Goal: Information Seeking & Learning: Learn about a topic

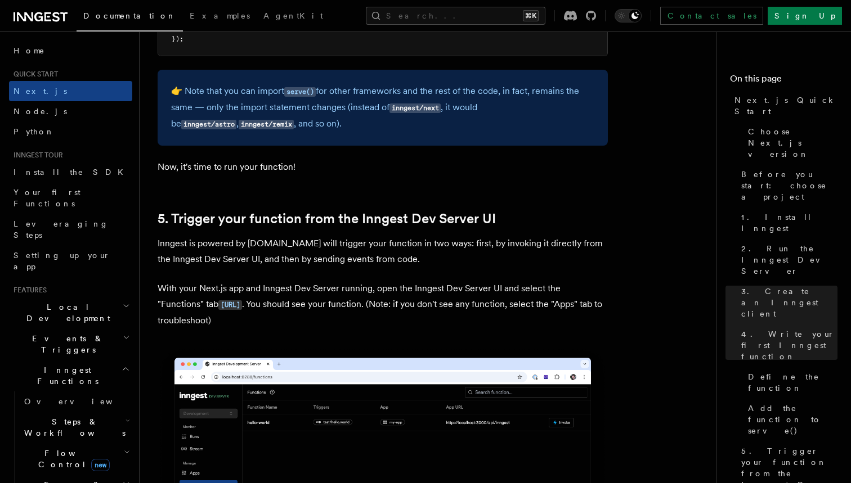
scroll to position [2500, 0]
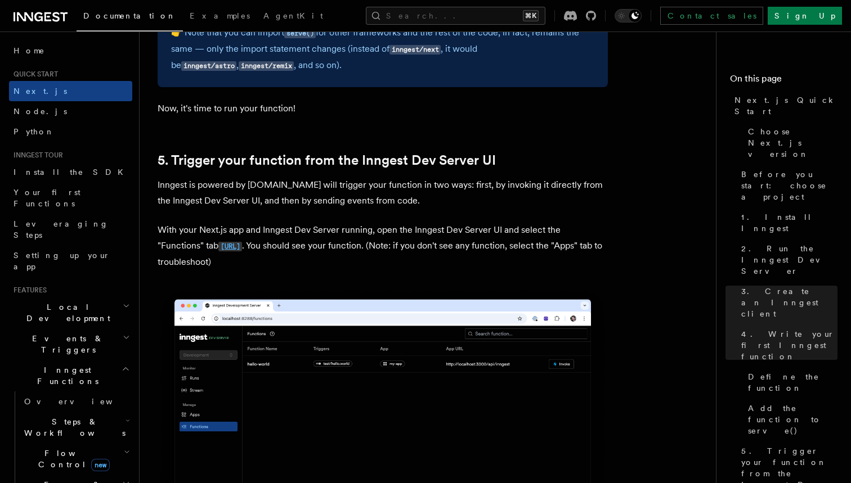
click at [242, 242] on code "[URL]" at bounding box center [230, 247] width 24 height 10
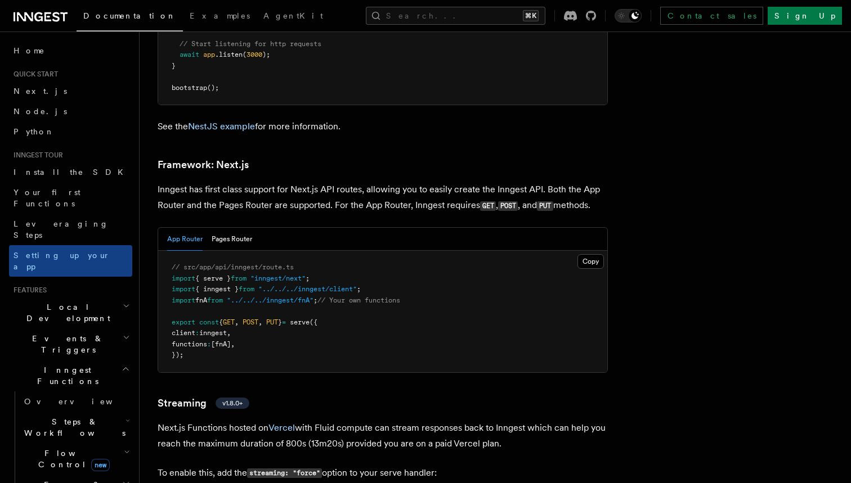
scroll to position [7225, 0]
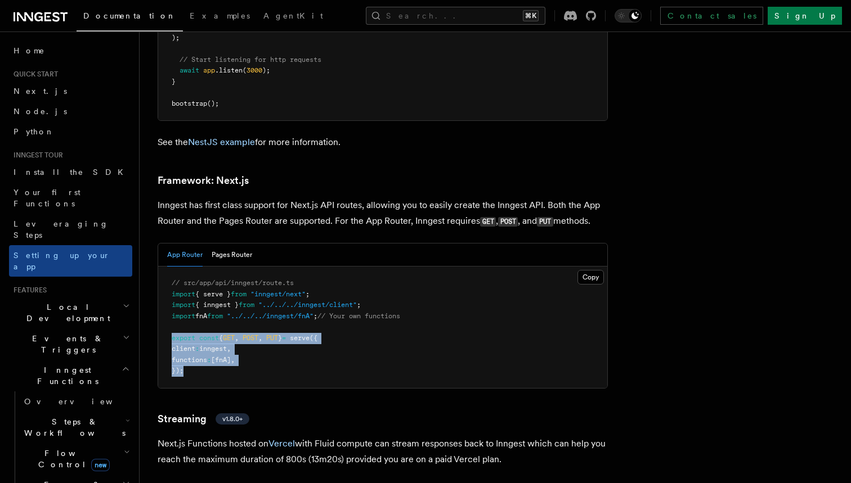
drag, startPoint x: 225, startPoint y: 257, endPoint x: 170, endPoint y: 224, distance: 63.9
click at [170, 267] on pre "// src/app/api/inngest/route.ts import { serve } from "inngest/next" ; import {…" at bounding box center [382, 328] width 449 height 122
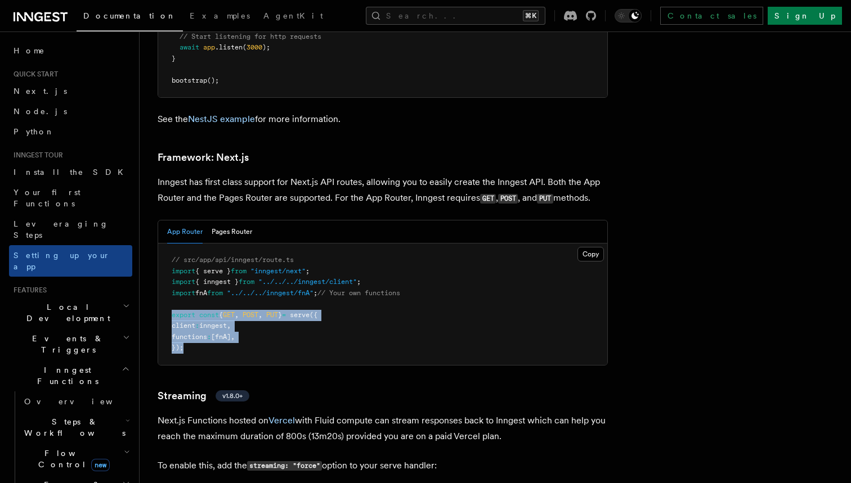
scroll to position [7239, 0]
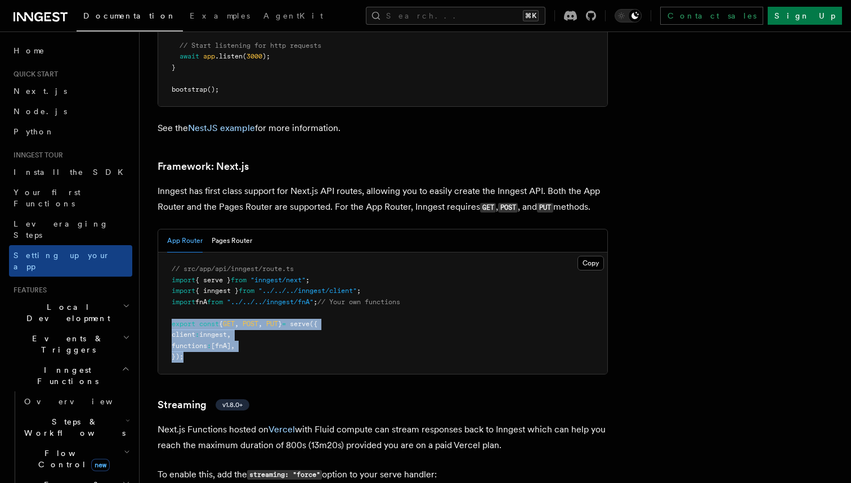
click at [227, 253] on pre "// src/app/api/inngest/route.ts import { serve } from "inngest/next" ; import {…" at bounding box center [382, 314] width 449 height 122
drag, startPoint x: 217, startPoint y: 244, endPoint x: 170, endPoint y: 210, distance: 57.6
click at [170, 253] on pre "// src/app/api/inngest/route.ts import { serve } from "inngest/next" ; import {…" at bounding box center [382, 314] width 449 height 122
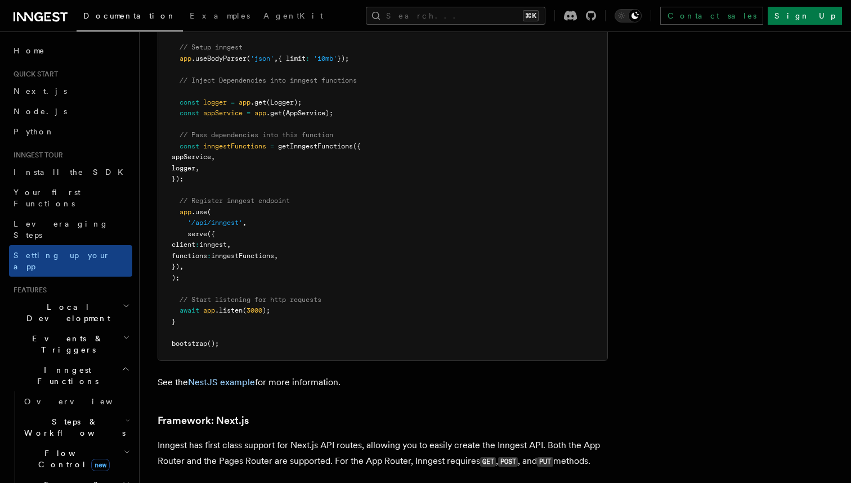
scroll to position [6975, 0]
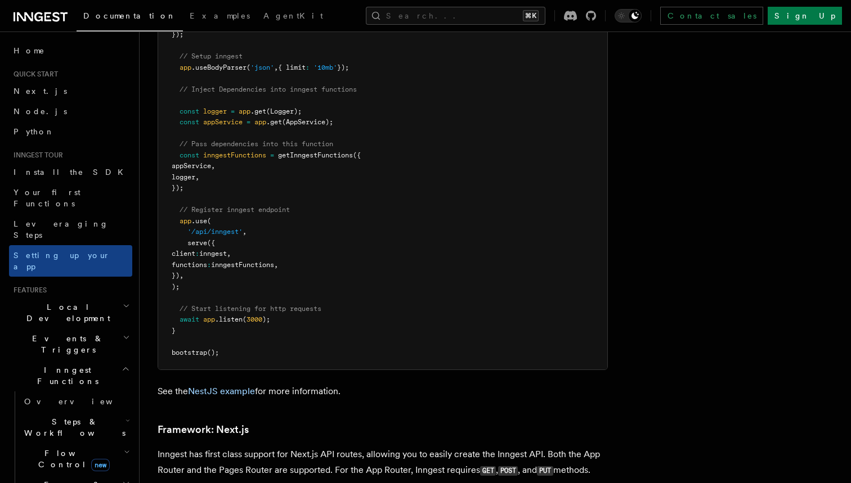
click at [97, 297] on h2 "Local Development" at bounding box center [70, 313] width 123 height 32
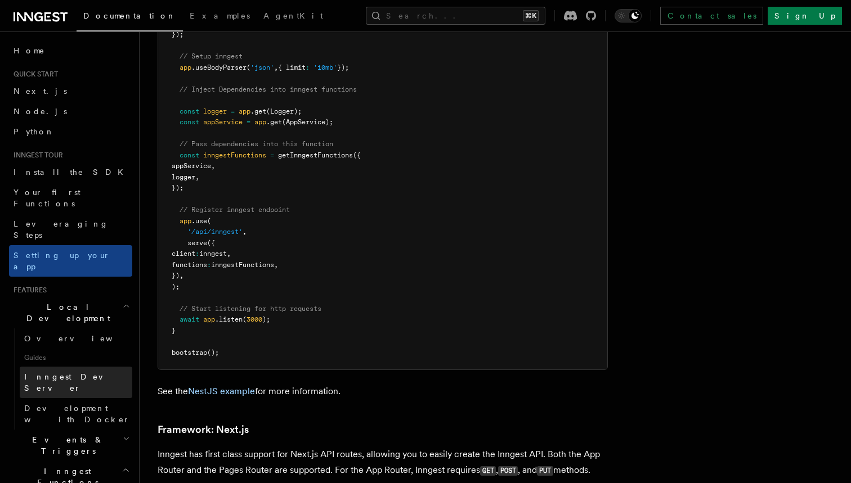
click at [86, 372] on span "Inngest Dev Server" at bounding box center [72, 382] width 96 height 20
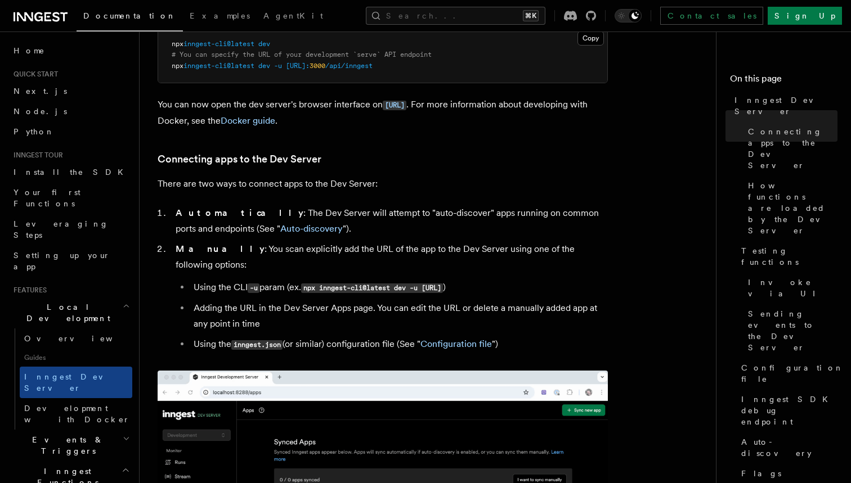
scroll to position [542, 0]
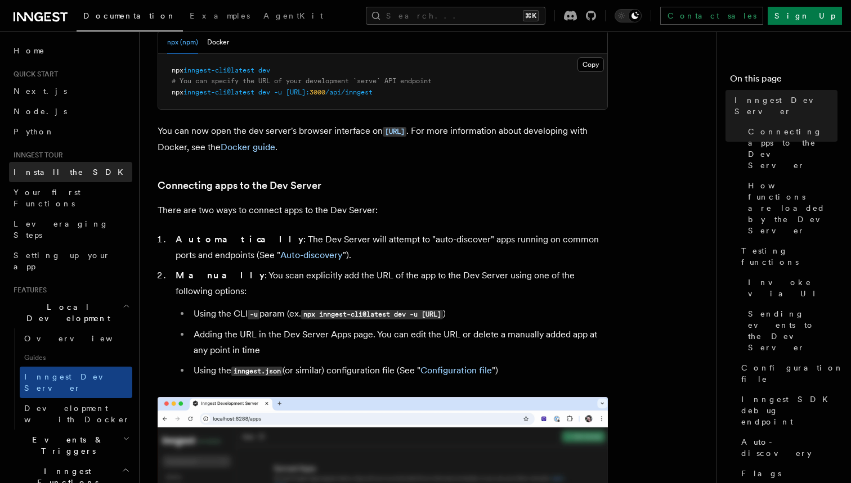
click at [62, 168] on span "Install the SDK" at bounding box center [72, 172] width 116 height 9
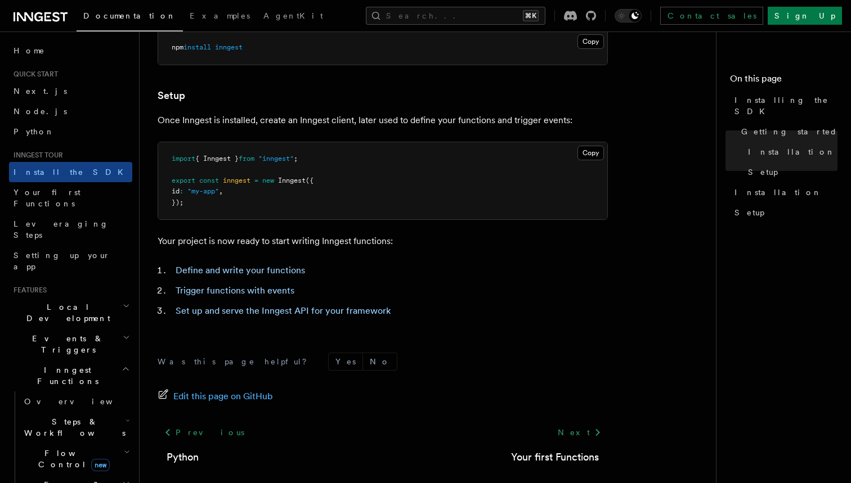
scroll to position [390, 0]
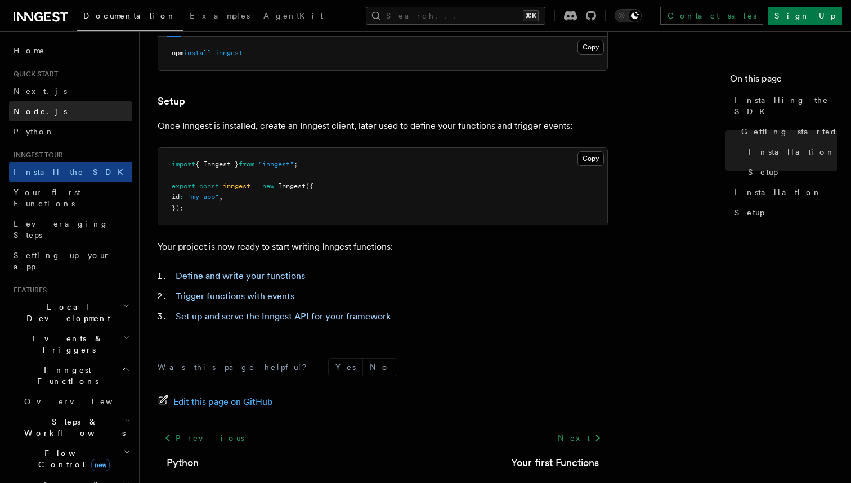
click at [39, 109] on span "Node.js" at bounding box center [40, 111] width 53 height 9
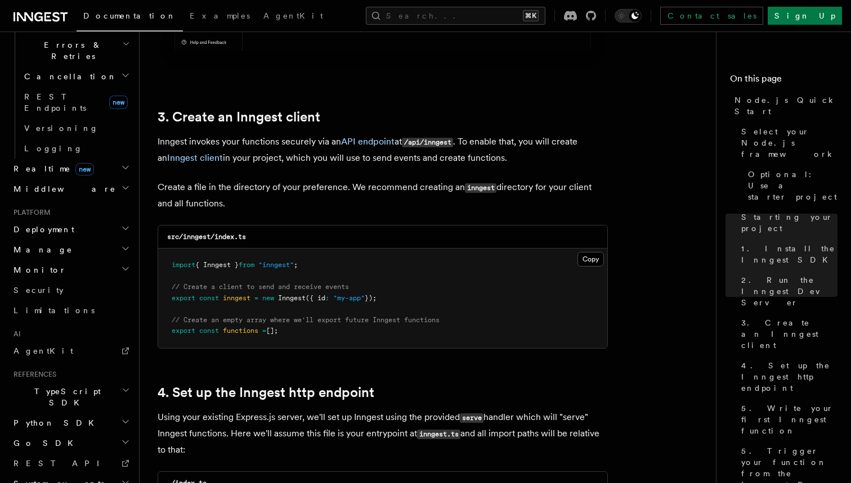
scroll to position [439, 0]
click at [54, 386] on span "TypeScript SDK" at bounding box center [65, 397] width 113 height 23
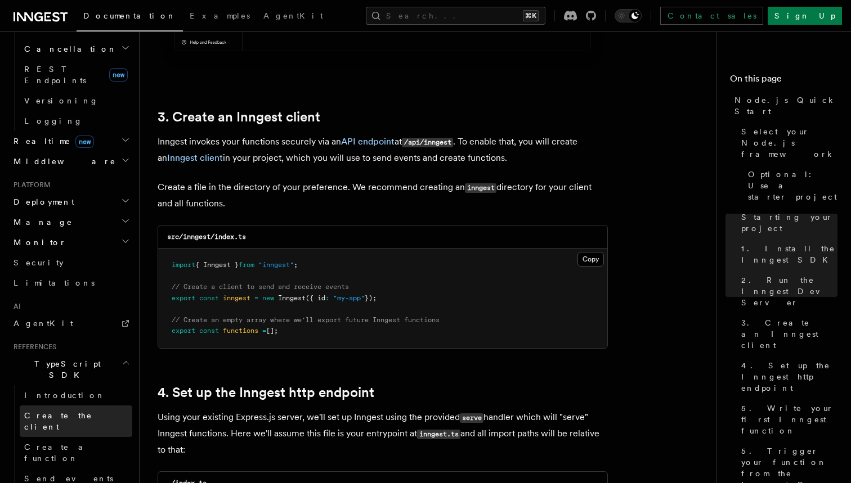
click at [71, 411] on span "Create the client" at bounding box center [58, 421] width 68 height 20
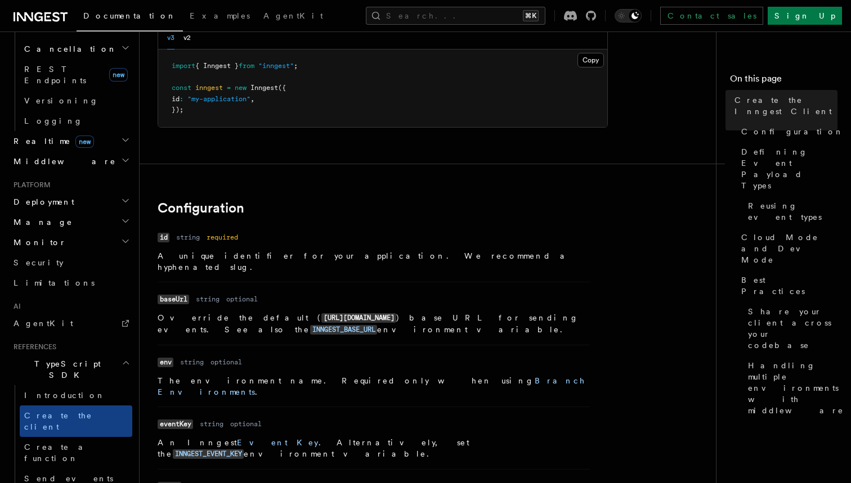
scroll to position [120, 0]
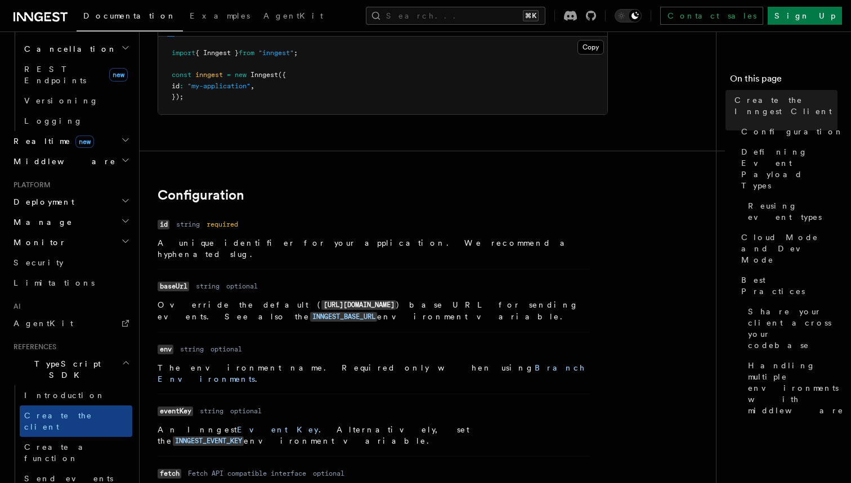
click at [176, 289] on code "baseUrl" at bounding box center [174, 287] width 32 height 10
copy code "baseUrl"
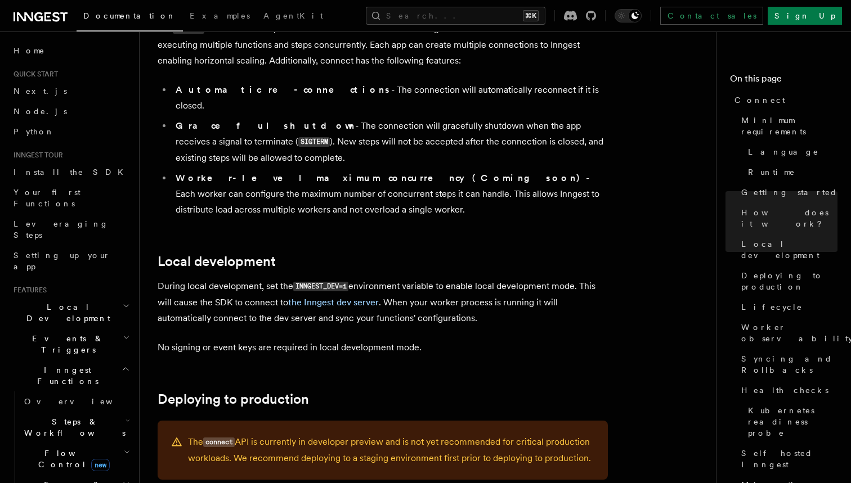
scroll to position [1236, 0]
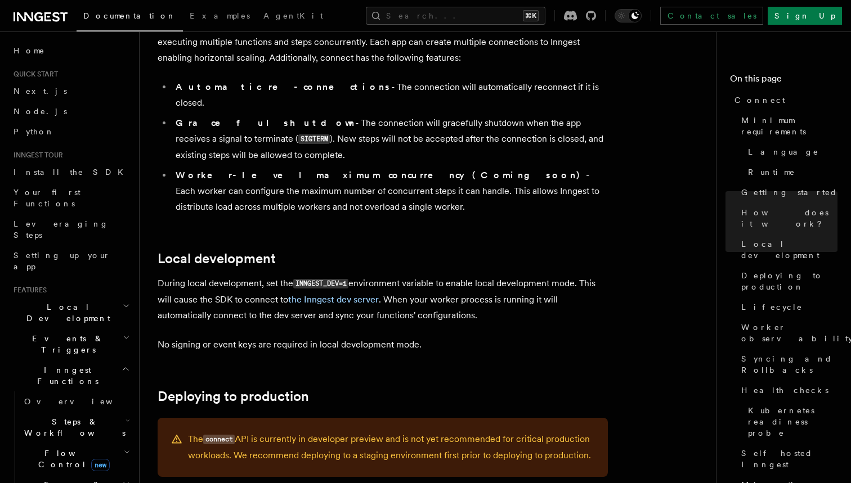
drag, startPoint x: 296, startPoint y: 213, endPoint x: 352, endPoint y: 215, distance: 55.7
click at [348, 279] on code "INNGEST_DEV=1" at bounding box center [320, 284] width 55 height 10
copy p "INNGEST_DEV=1"
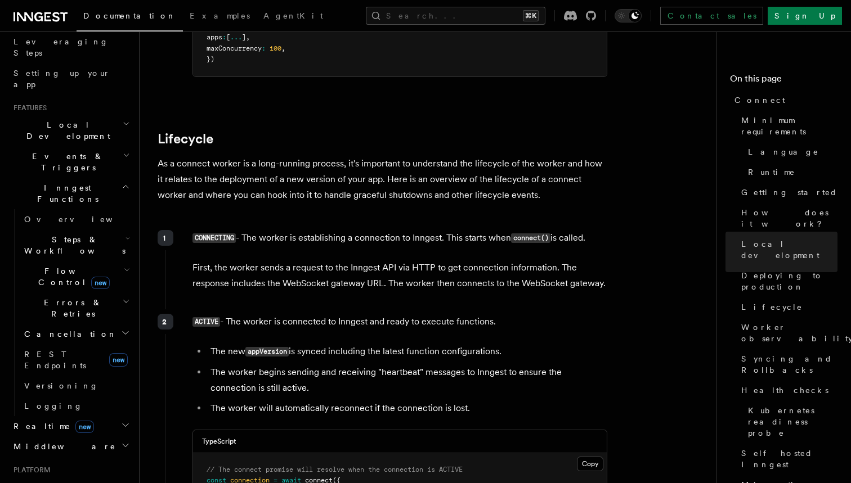
scroll to position [189, 0]
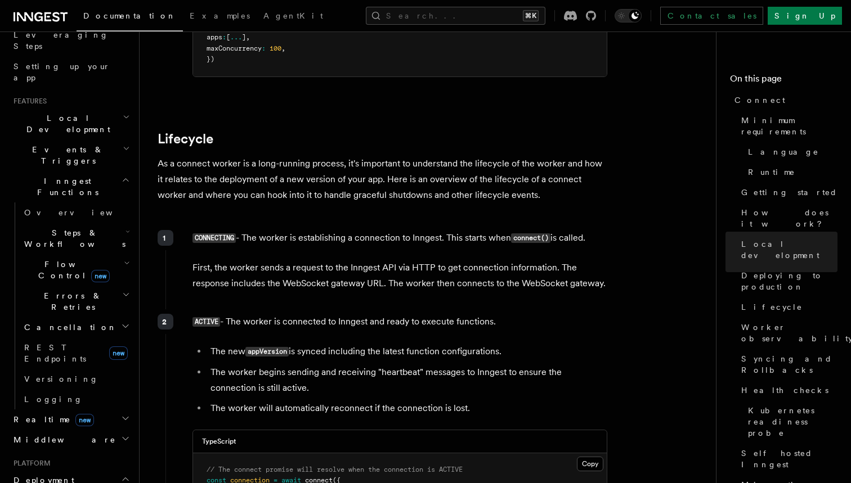
click at [98, 410] on h2 "Realtime new" at bounding box center [70, 420] width 123 height 20
click at [96, 410] on h2 "Realtime new" at bounding box center [70, 420] width 123 height 20
click at [84, 456] on span "React hooks / Next.js" at bounding box center [74, 466] width 100 height 20
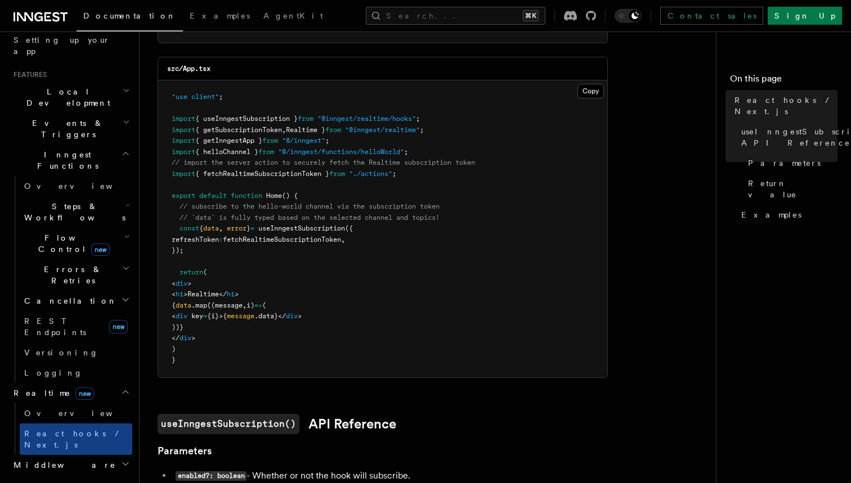
scroll to position [230, 0]
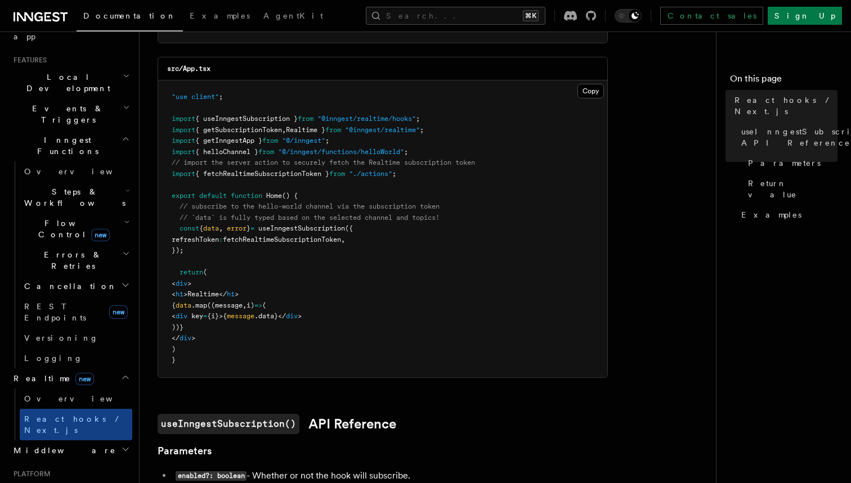
click at [82, 481] on h2 "Deployment" at bounding box center [70, 491] width 123 height 20
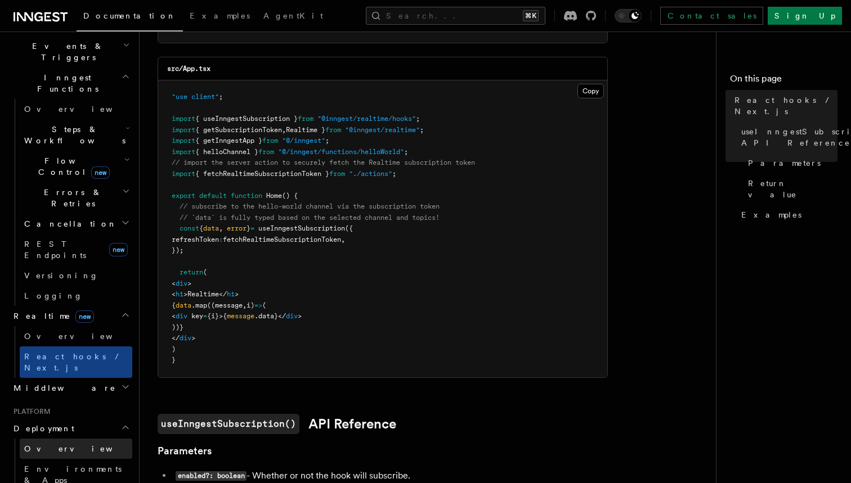
scroll to position [298, 0]
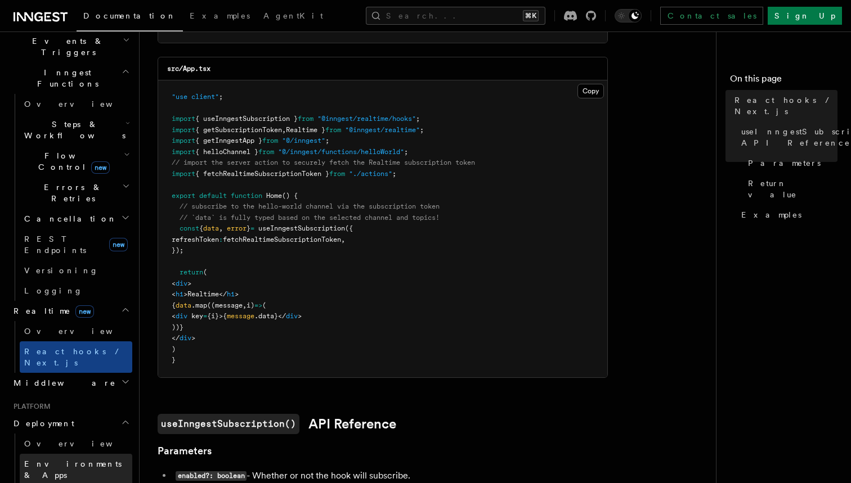
click at [69, 460] on span "Environments & Apps" at bounding box center [72, 470] width 97 height 20
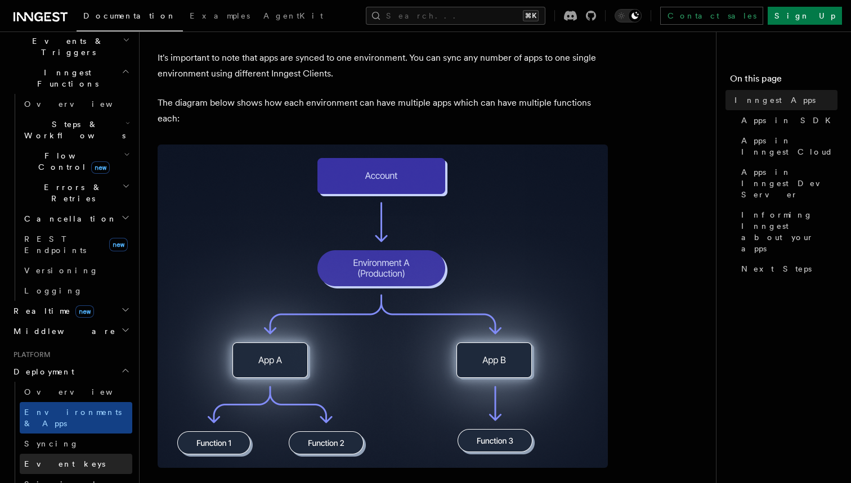
scroll to position [153, 0]
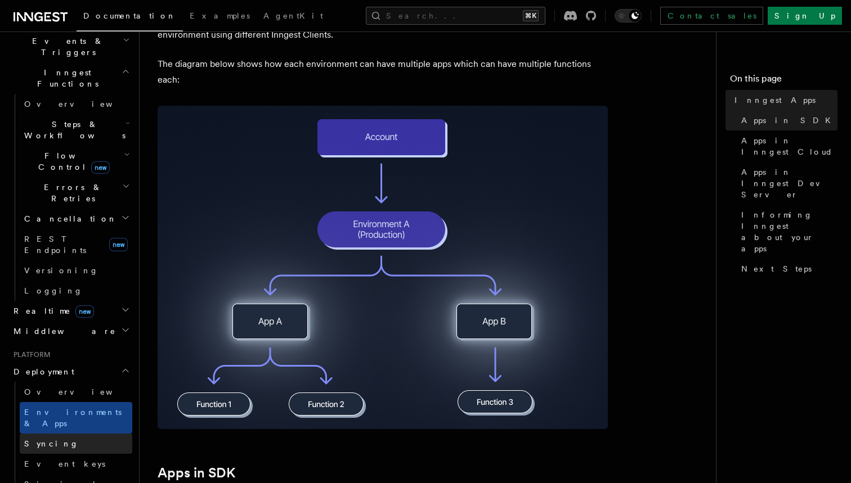
click at [56, 434] on link "Syncing" at bounding box center [76, 444] width 113 height 20
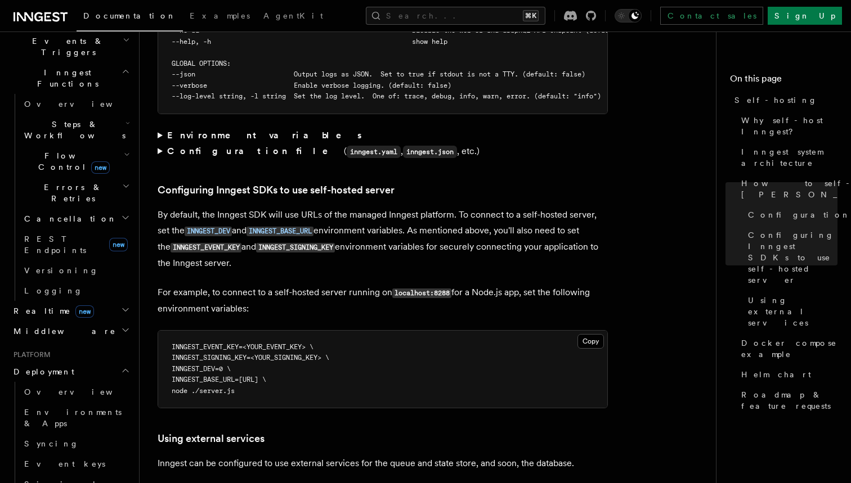
scroll to position [2311, 0]
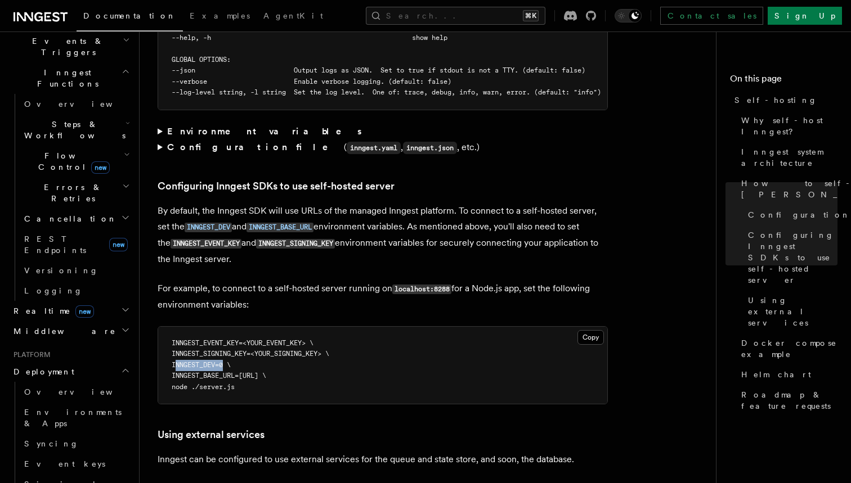
drag, startPoint x: 224, startPoint y: 320, endPoint x: 177, endPoint y: 319, distance: 47.3
click at [177, 361] on span "INNGEST_DEV=0 \" at bounding box center [201, 365] width 59 height 8
click at [231, 361] on span "INNGEST_DEV=0 \" at bounding box center [201, 365] width 59 height 8
drag, startPoint x: 231, startPoint y: 319, endPoint x: 180, endPoint y: 319, distance: 51.2
click at [180, 361] on span "INNGEST_DEV=0 \" at bounding box center [201, 365] width 59 height 8
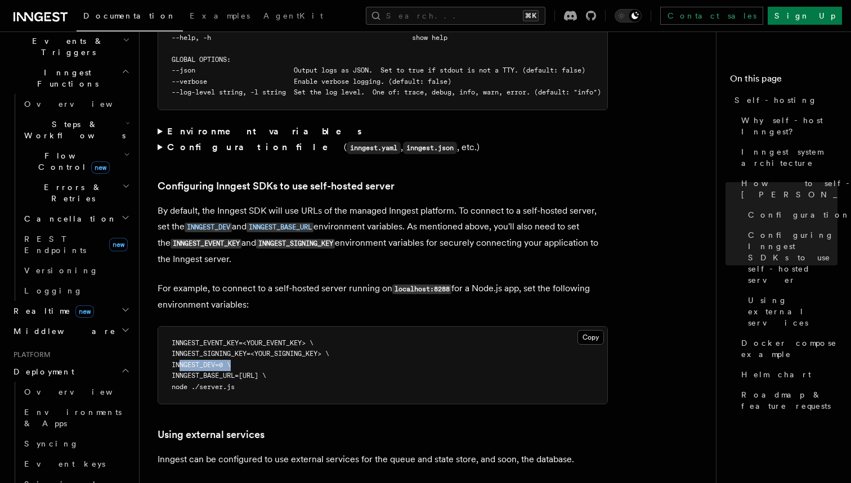
copy span "INNGEST_DEV=0"
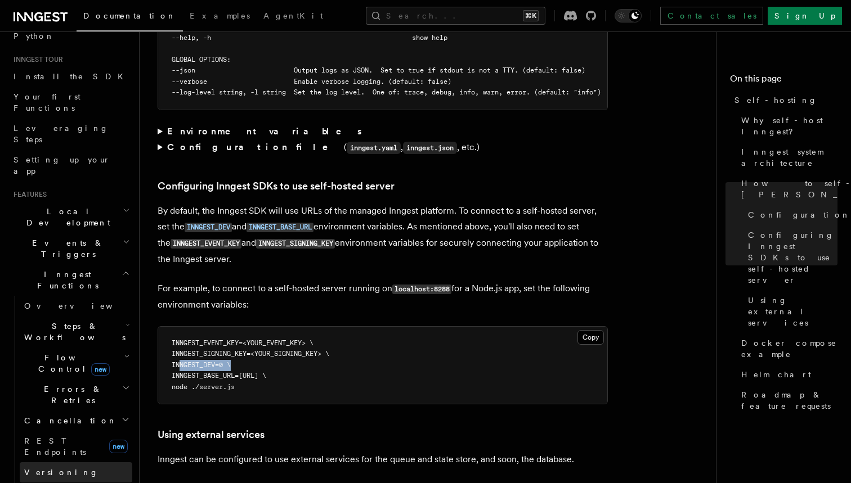
scroll to position [89, 0]
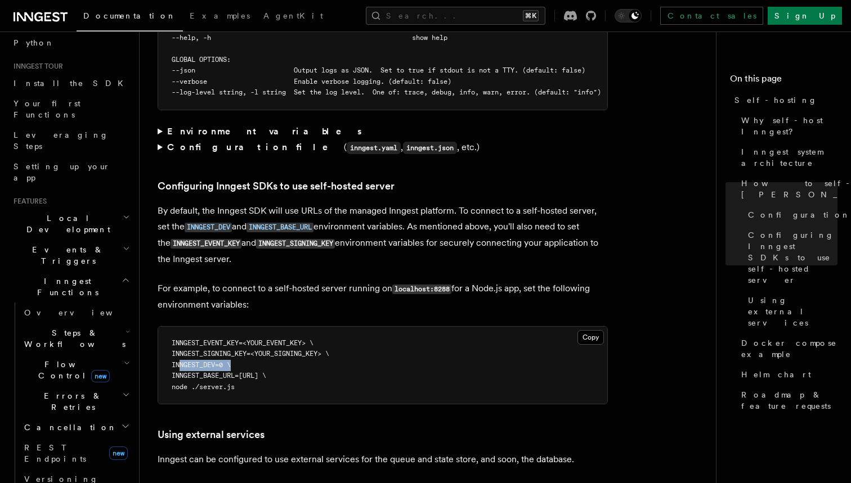
click at [61, 359] on span "Flow Control new" at bounding box center [72, 370] width 104 height 23
click at [68, 413] on span "Singleton" at bounding box center [67, 417] width 64 height 9
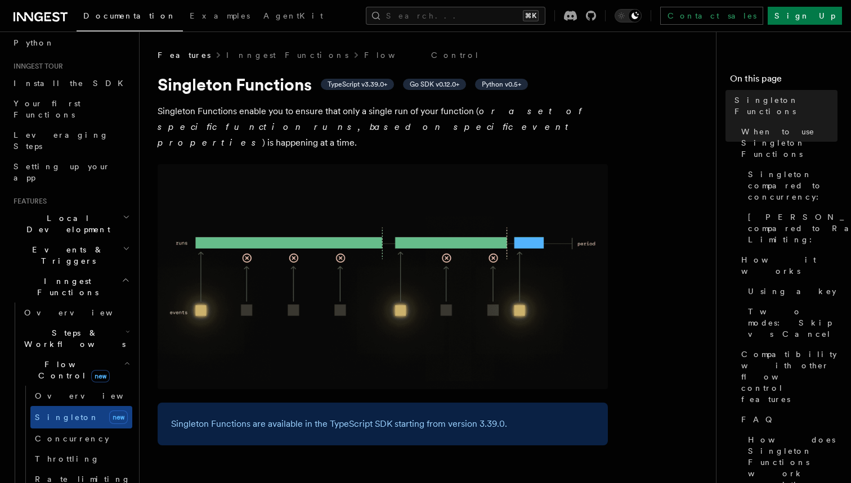
click at [50, 359] on span "Flow Control new" at bounding box center [72, 370] width 104 height 23
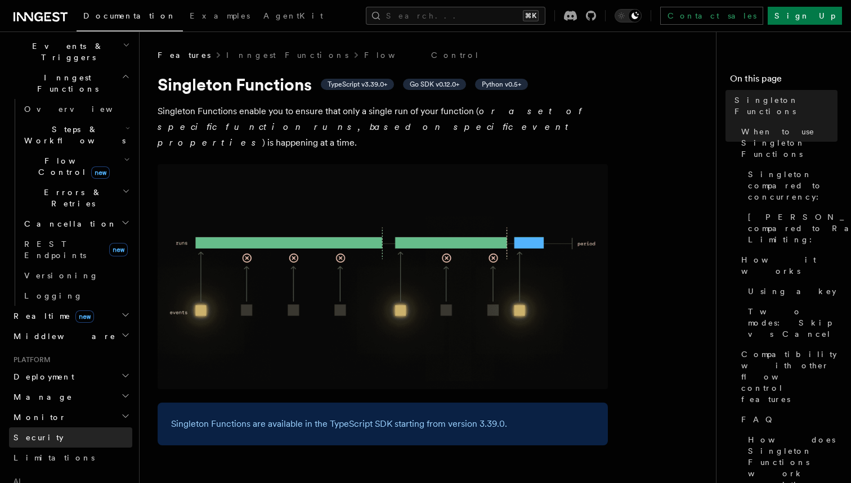
scroll to position [300, 0]
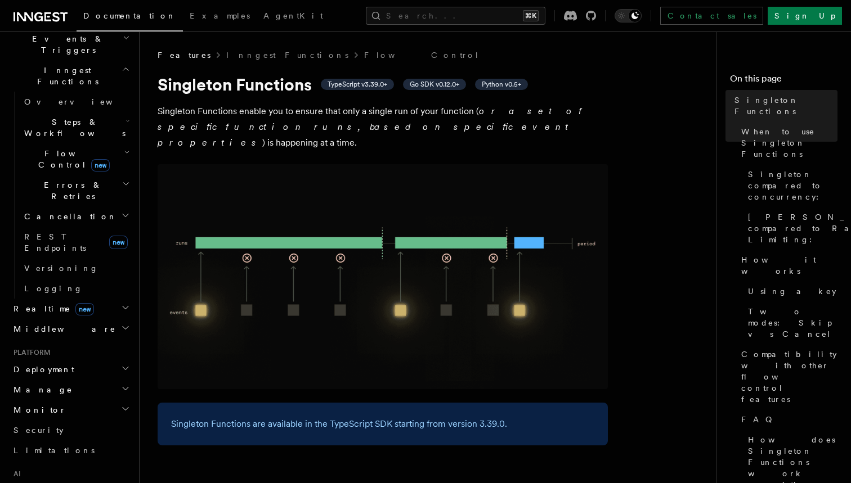
click at [84, 299] on h2 "Realtime new" at bounding box center [70, 309] width 123 height 20
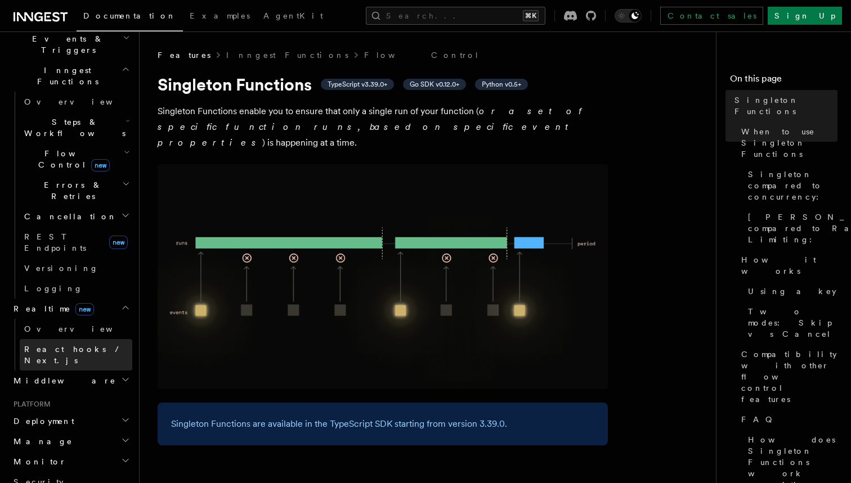
click at [68, 345] on span "React hooks / Next.js" at bounding box center [74, 355] width 100 height 20
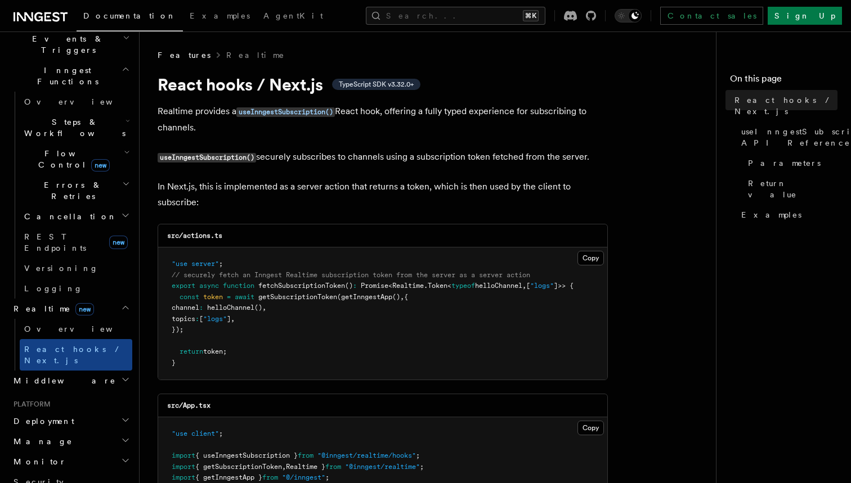
drag, startPoint x: 199, startPoint y: 125, endPoint x: 170, endPoint y: 111, distance: 32.0
click at [170, 111] on p "Realtime provides a useInngestSubscription() React hook, offering a fully typed…" at bounding box center [383, 120] width 450 height 32
click at [230, 129] on p "Realtime provides a useInngestSubscription() React hook, offering a fully typed…" at bounding box center [383, 120] width 450 height 32
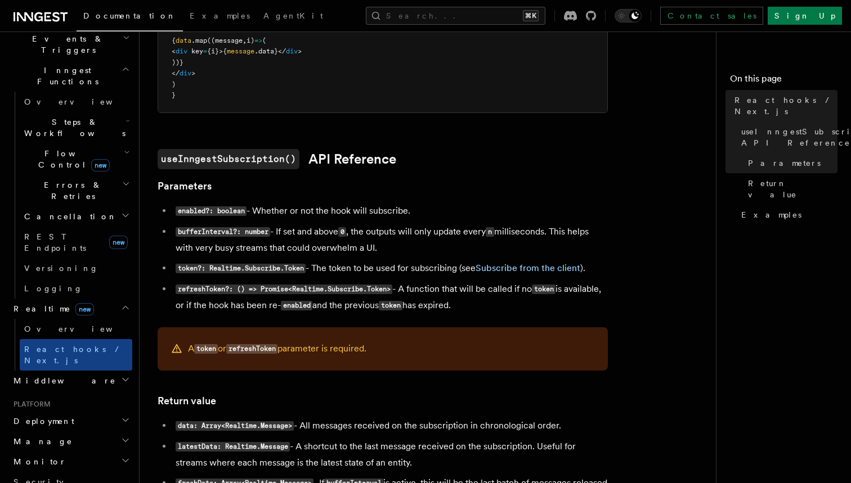
scroll to position [608, 0]
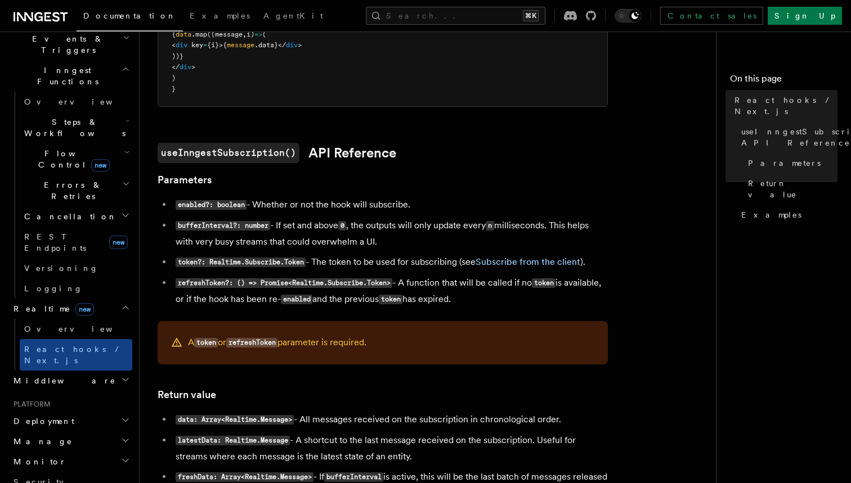
click at [377, 254] on li "token?: Realtime.Subscribe.Token - The token to be used for subscribing (see Su…" at bounding box center [389, 262] width 435 height 16
click at [524, 257] on link "Subscribe from the client" at bounding box center [527, 262] width 105 height 11
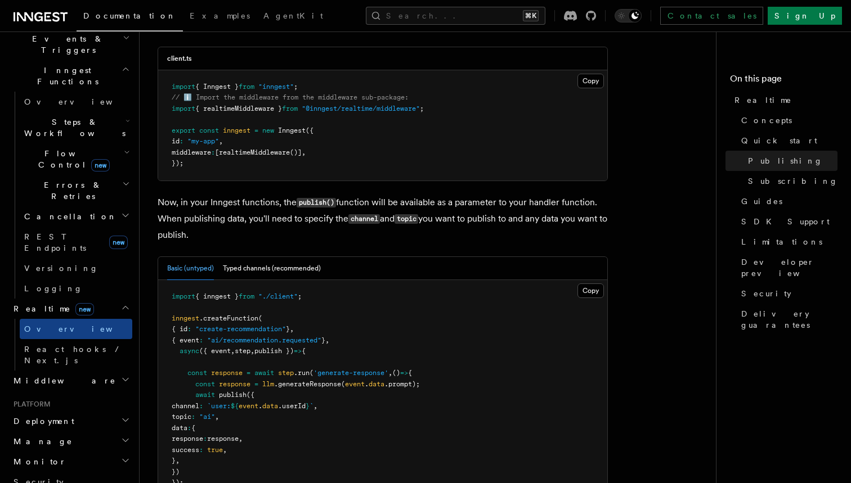
scroll to position [807, 0]
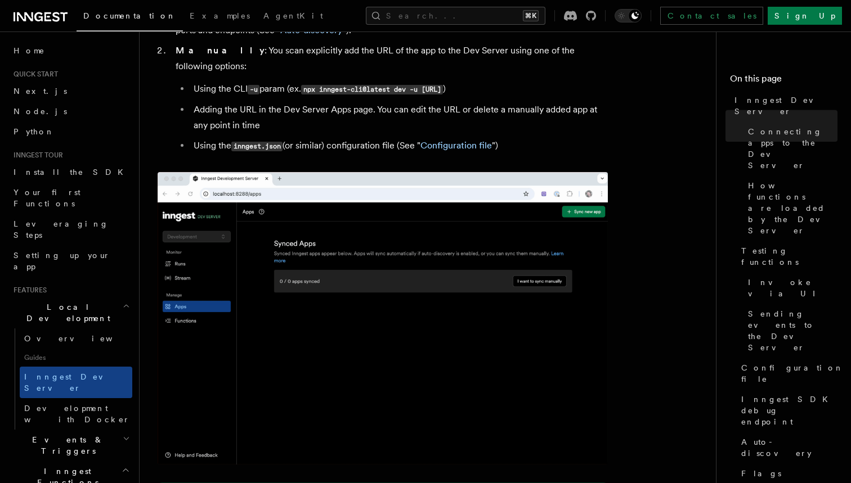
scroll to position [782, 0]
